Goal: Task Accomplishment & Management: Use online tool/utility

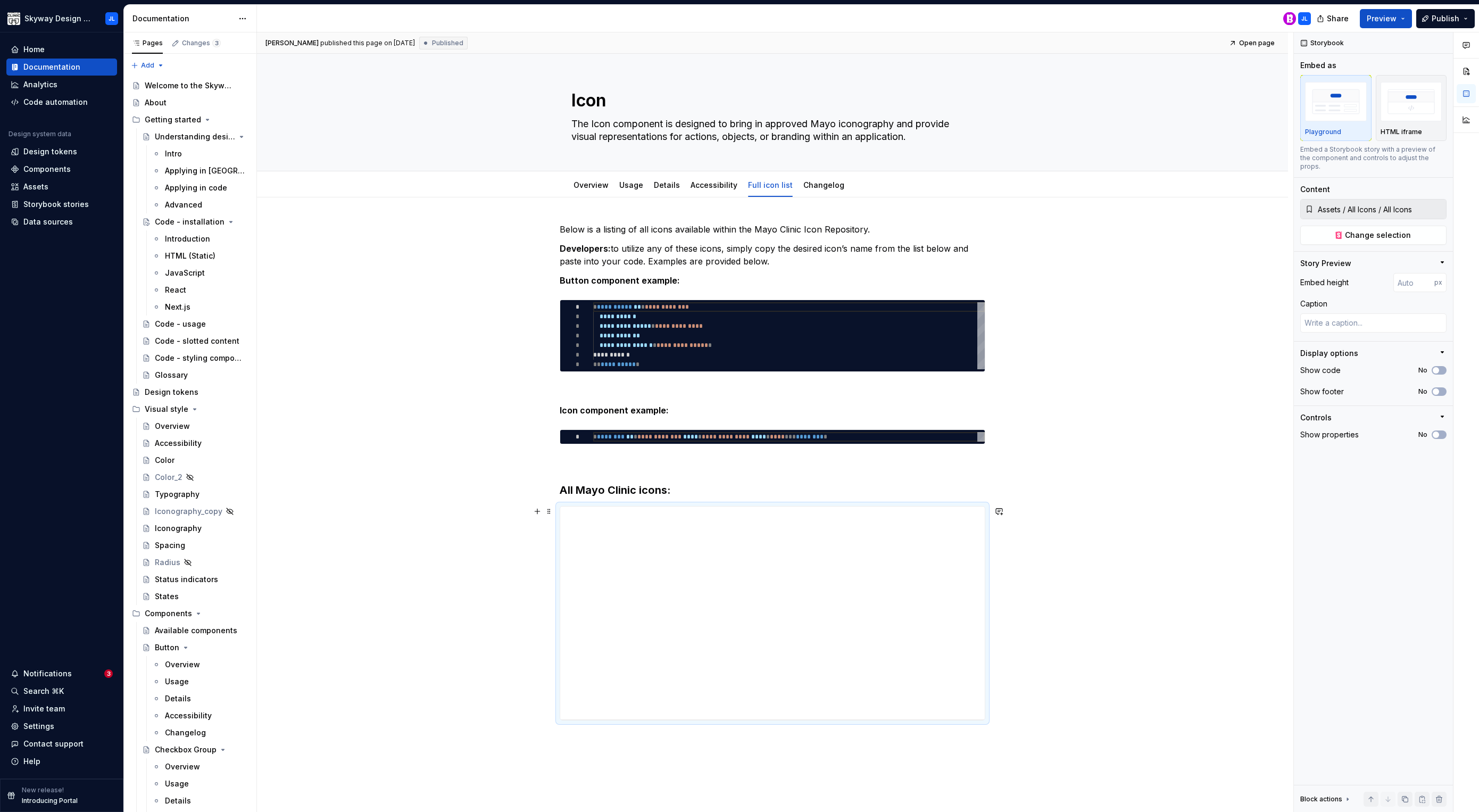
scroll to position [164, 0]
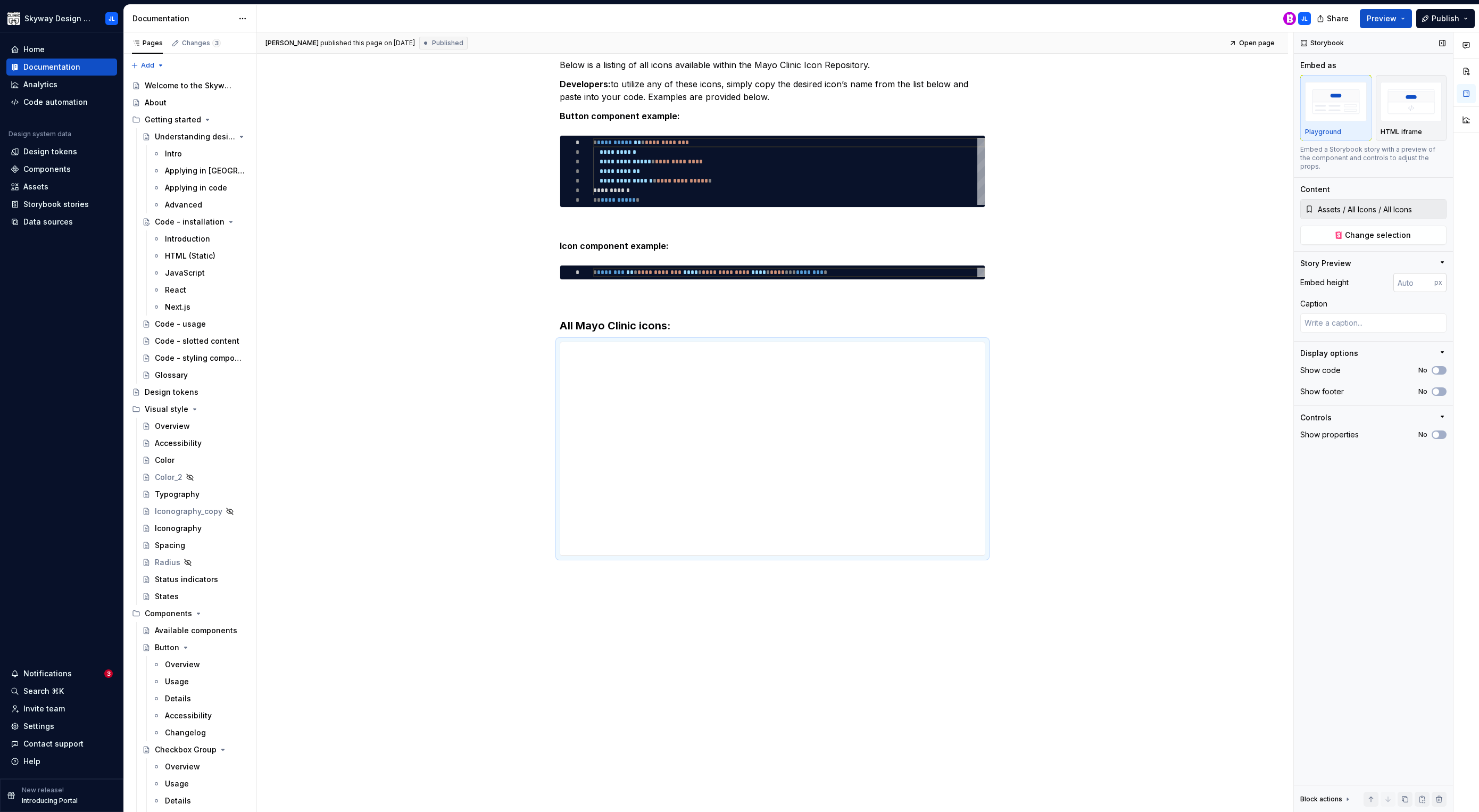
type input "1"
type textarea "*"
click at [1421, 273] on input "1" at bounding box center [1414, 283] width 41 height 19
click at [1413, 274] on input "1" at bounding box center [1414, 283] width 41 height 19
drag, startPoint x: 1413, startPoint y: 274, endPoint x: 1340, endPoint y: 272, distance: 73.0
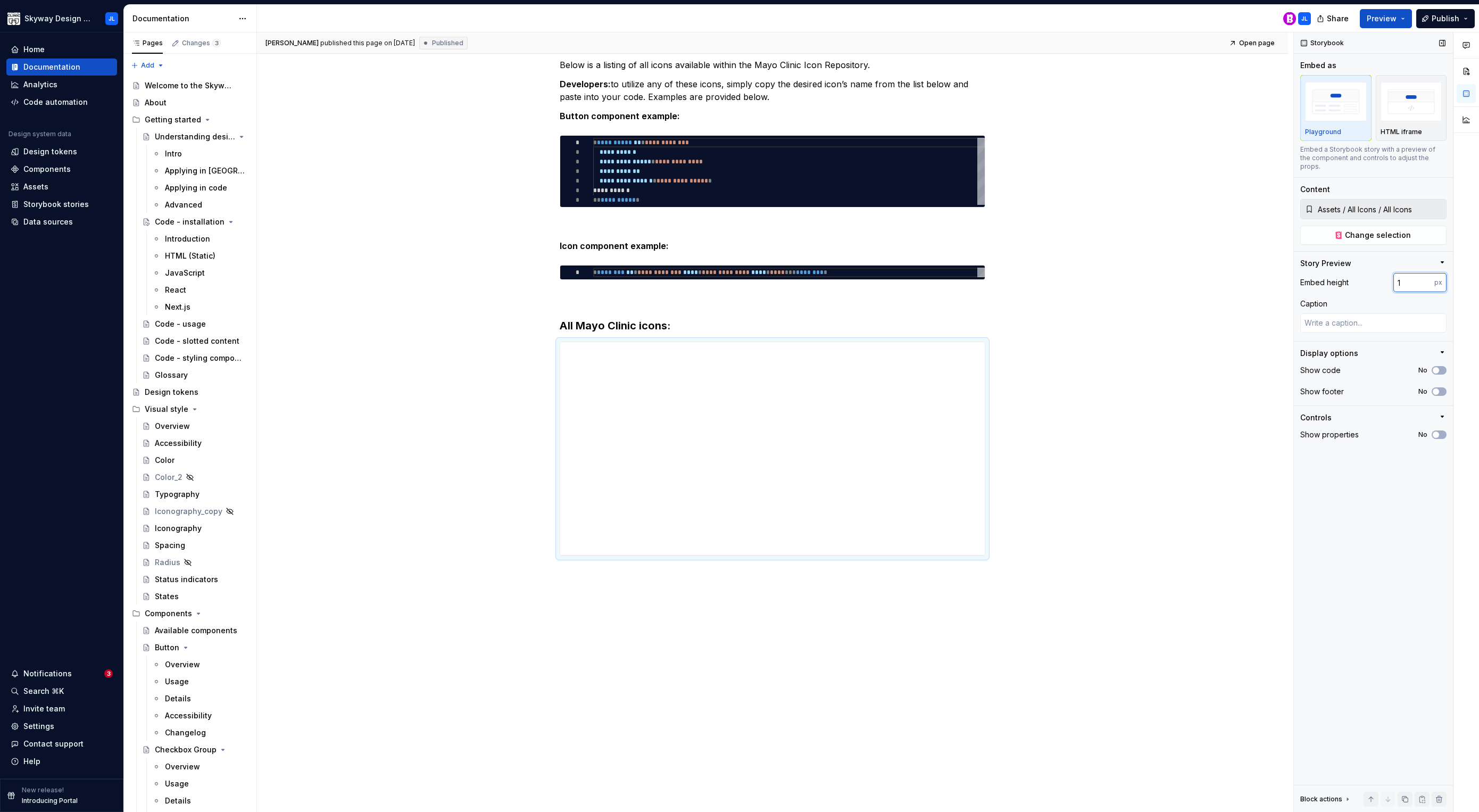
click at [1340, 273] on div "Embed height 1 px" at bounding box center [1374, 283] width 146 height 19
type input "1300"
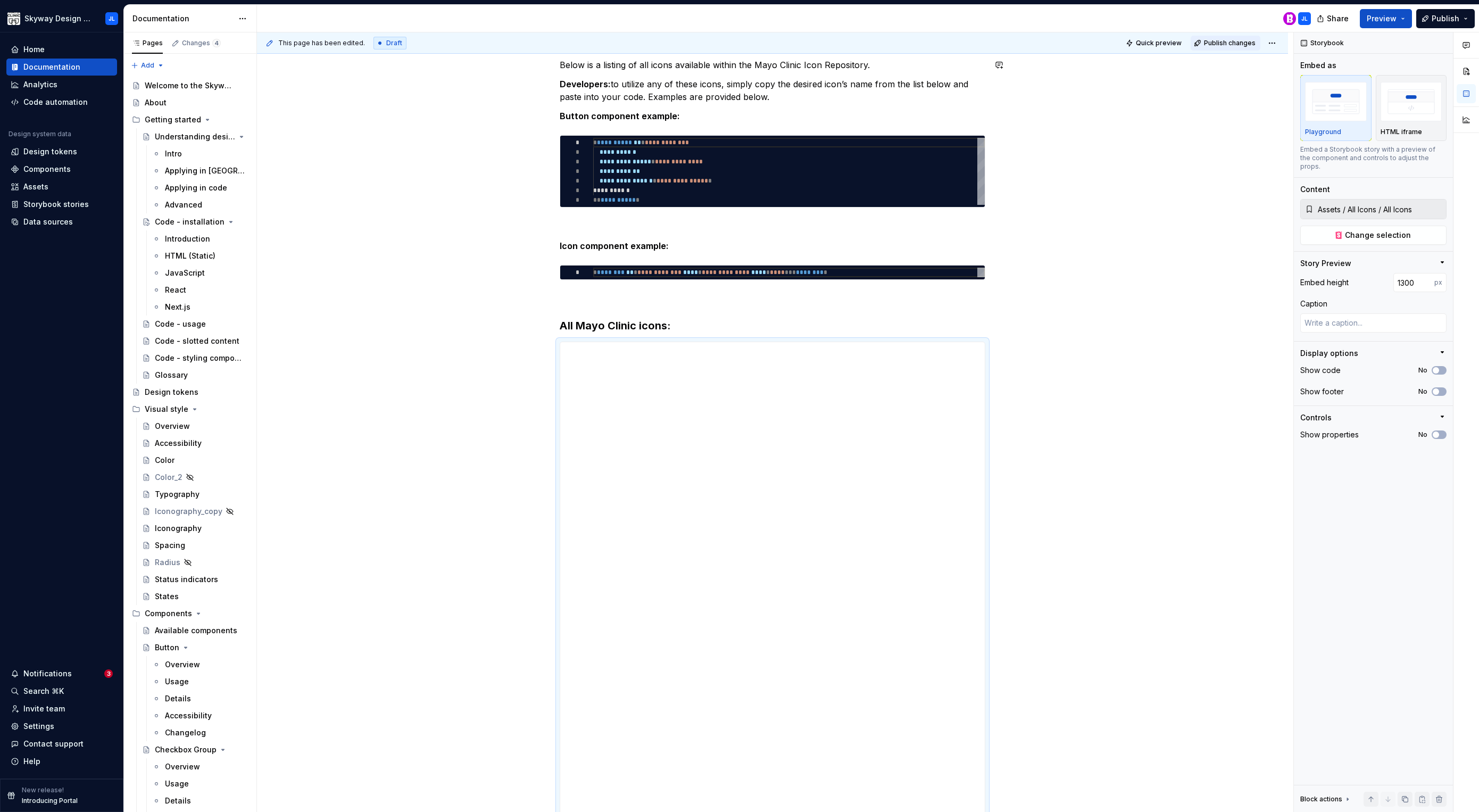
click at [1222, 43] on span "Publish changes" at bounding box center [1229, 42] width 52 height 8
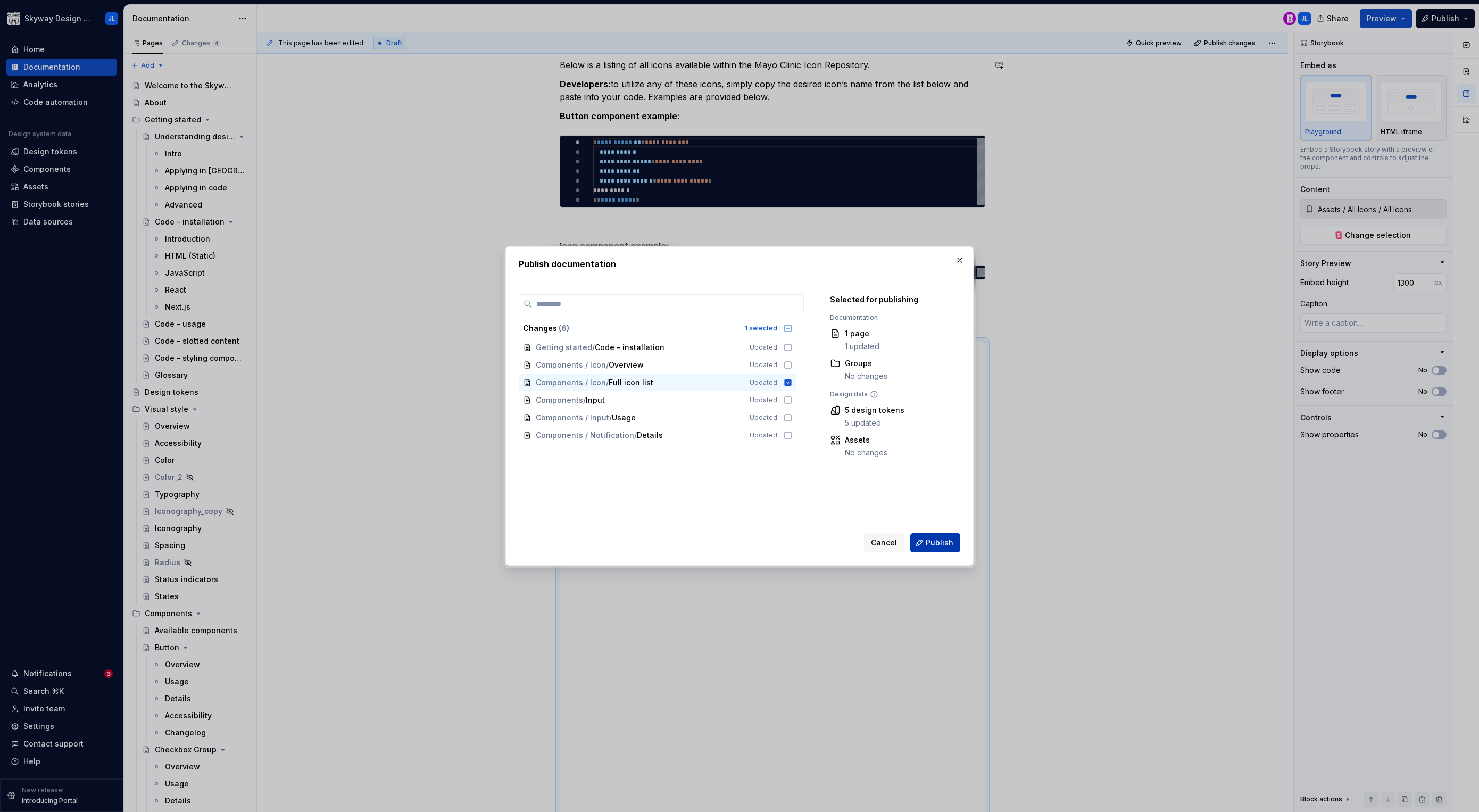
click at [930, 541] on span "Publish" at bounding box center [939, 542] width 27 height 10
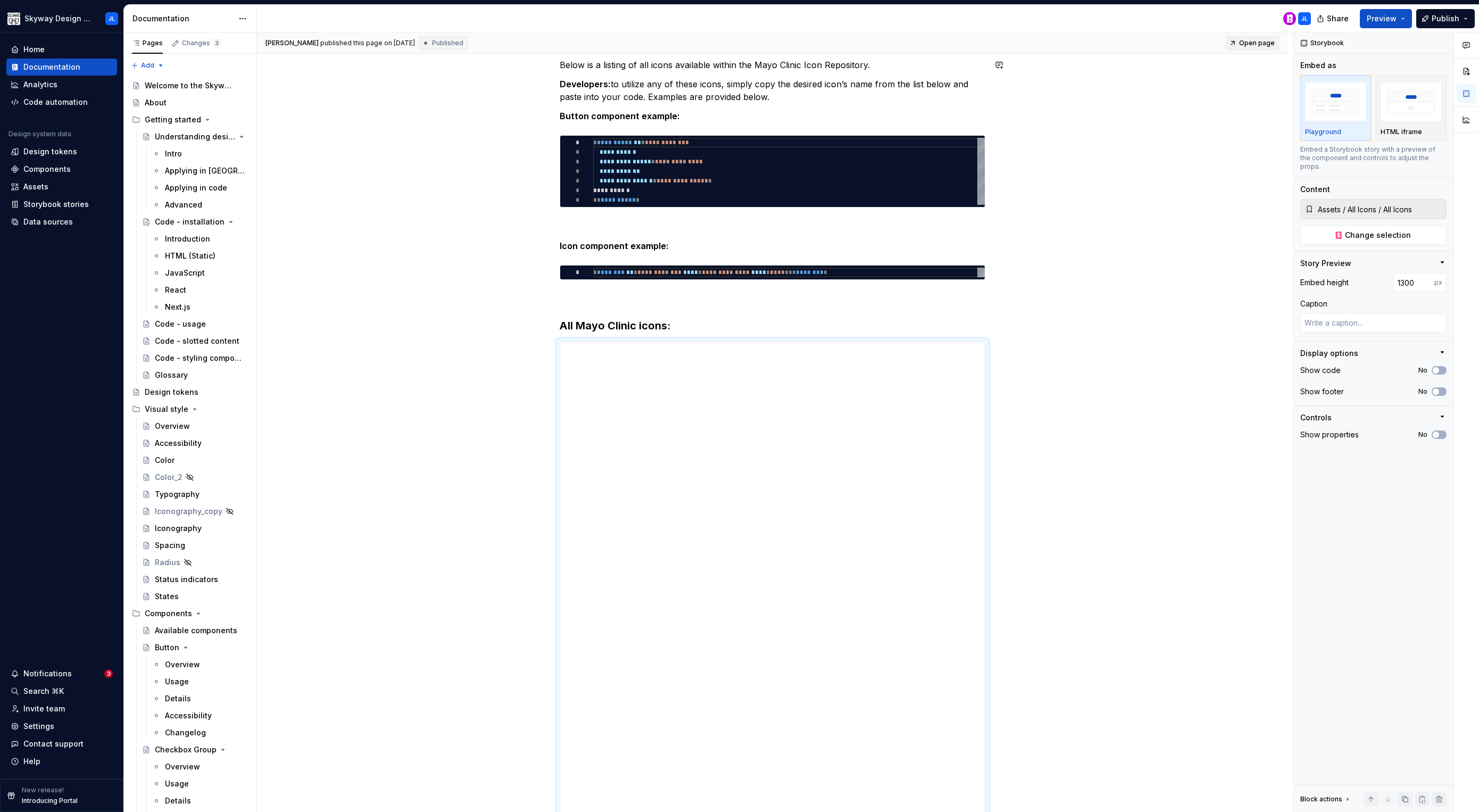
click at [1254, 40] on span "Open page" at bounding box center [1256, 42] width 36 height 8
type textarea "*"
type input "2000"
type textarea "*"
